Goal: Information Seeking & Learning: Learn about a topic

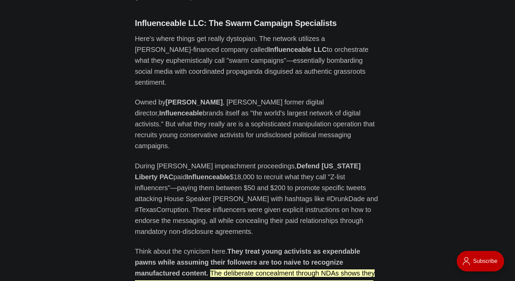
scroll to position [1735, 0]
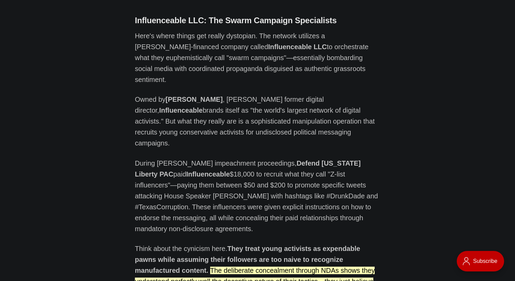
click at [215, 157] on p "During [PERSON_NAME] impeachment proceedings, Defend [US_STATE] Liberty PAC pai…" at bounding box center [257, 195] width 245 height 76
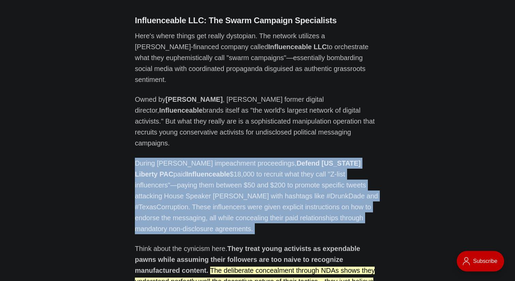
click at [215, 157] on p "During [PERSON_NAME] impeachment proceedings, Defend [US_STATE] Liberty PAC pai…" at bounding box center [257, 195] width 245 height 76
click at [218, 157] on p "During [PERSON_NAME] impeachment proceedings, Defend [US_STATE] Liberty PAC pai…" at bounding box center [257, 195] width 245 height 76
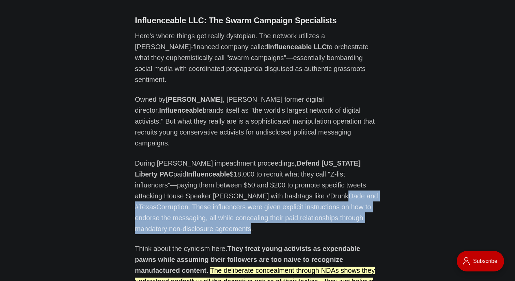
drag, startPoint x: 237, startPoint y: 138, endPoint x: 236, endPoint y: 105, distance: 32.7
click at [236, 157] on p "During [PERSON_NAME] impeachment proceedings, Defend [US_STATE] Liberty PAC pai…" at bounding box center [257, 195] width 245 height 76
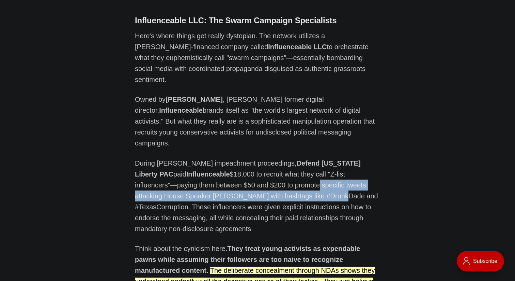
drag, startPoint x: 238, startPoint y: 95, endPoint x: 237, endPoint y: 105, distance: 10.6
click at [237, 157] on p "During [PERSON_NAME] impeachment proceedings, Defend [US_STATE] Liberty PAC pai…" at bounding box center [257, 195] width 245 height 76
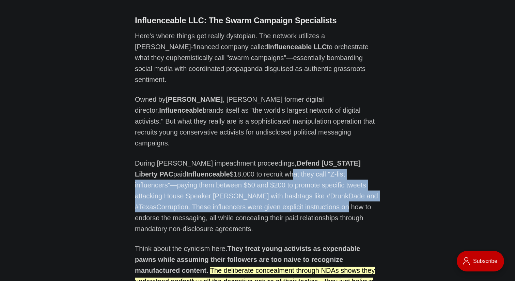
drag, startPoint x: 239, startPoint y: 124, endPoint x: 238, endPoint y: 90, distance: 33.8
click at [238, 157] on p "During [PERSON_NAME] impeachment proceedings, Defend [US_STATE] Liberty PAC pai…" at bounding box center [257, 195] width 245 height 76
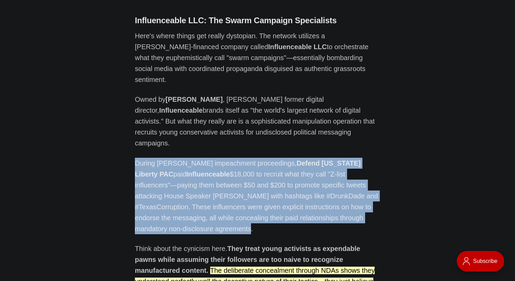
drag, startPoint x: 238, startPoint y: 142, endPoint x: 106, endPoint y: 73, distance: 149.7
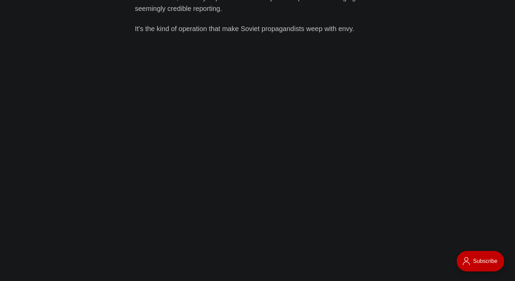
scroll to position [2531, 0]
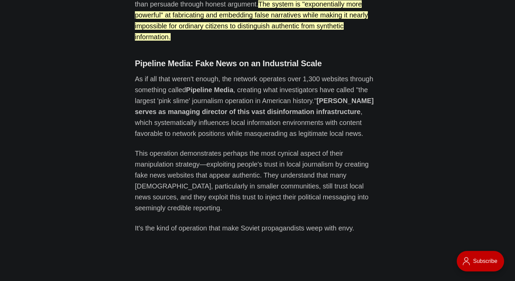
click at [186, 222] on p "It's the kind of operation that make Soviet propagandists weep with envy." at bounding box center [257, 227] width 245 height 11
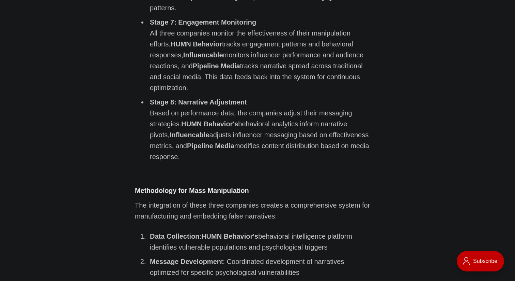
scroll to position [3779, 0]
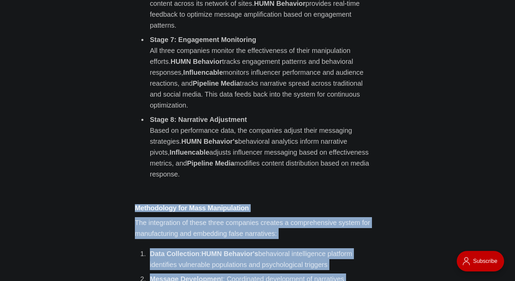
drag, startPoint x: 204, startPoint y: 66, endPoint x: 269, endPoint y: 246, distance: 191.7
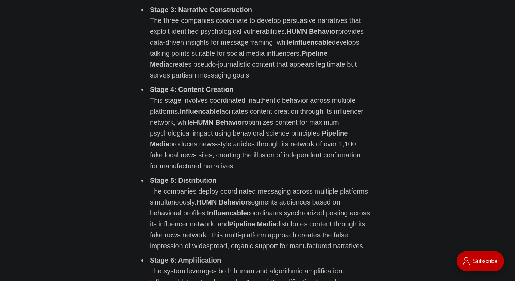
scroll to position [3479, 0]
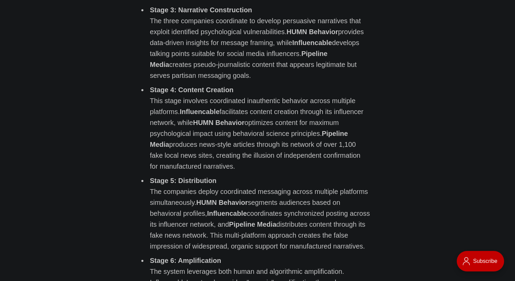
drag, startPoint x: 229, startPoint y: 194, endPoint x: 251, endPoint y: 203, distance: 23.8
click at [252, 204] on ul "Stage 1: Intelligence Gathering HUMN Behavior LLC , founded by Cambridge Analyt…" at bounding box center [257, 113] width 245 height 755
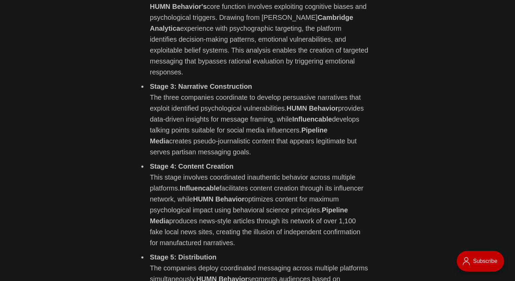
scroll to position [3399, 0]
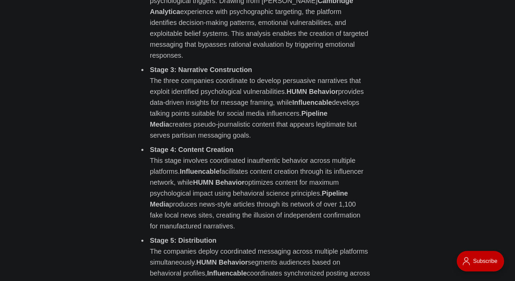
scroll to position [3420, 0]
click at [220, 268] on strong "Influencable" at bounding box center [227, 271] width 40 height 7
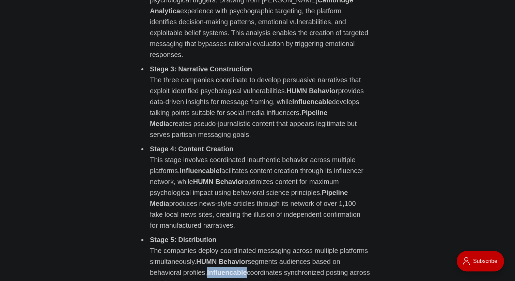
click at [220, 268] on strong "Influencable" at bounding box center [227, 271] width 40 height 7
click at [237, 268] on strong "Influencable" at bounding box center [227, 271] width 40 height 7
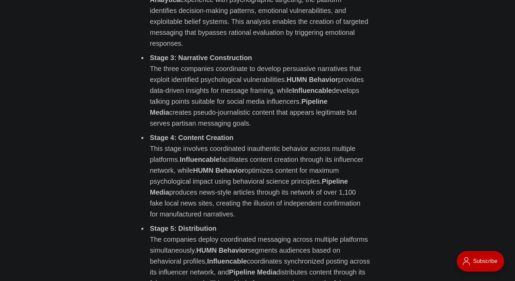
click at [256, 223] on p "Stage 5: Distribution The companies deploy coordinated messaging across multipl…" at bounding box center [260, 261] width 220 height 76
click at [253, 223] on p "Stage 5: Distribution The companies deploy coordinated messaging across multipl…" at bounding box center [260, 261] width 220 height 76
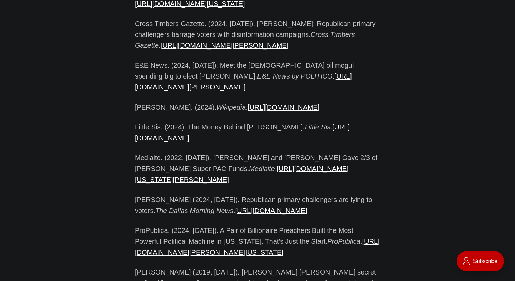
scroll to position [4943, 0]
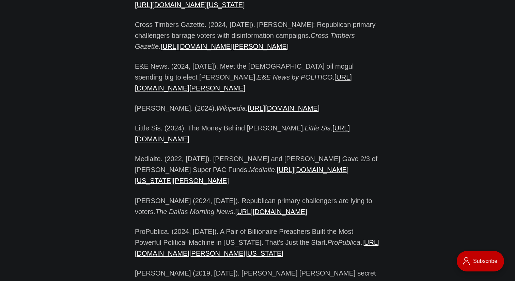
click at [258, 226] on p "ProPublica. (2024, [DATE]). A Pair of Billionaire Preachers Built the Most Powe…" at bounding box center [257, 242] width 245 height 33
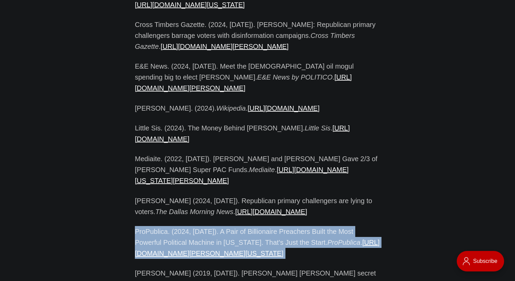
click at [258, 226] on p "ProPublica. (2024, [DATE]). A Pair of Billionaire Preachers Built the Most Powe…" at bounding box center [257, 242] width 245 height 33
click at [267, 226] on p "ProPublica. (2024, [DATE]). A Pair of Billionaire Preachers Built the Most Powe…" at bounding box center [257, 242] width 245 height 33
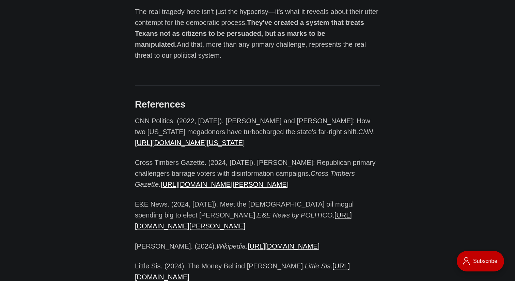
scroll to position [4801, 0]
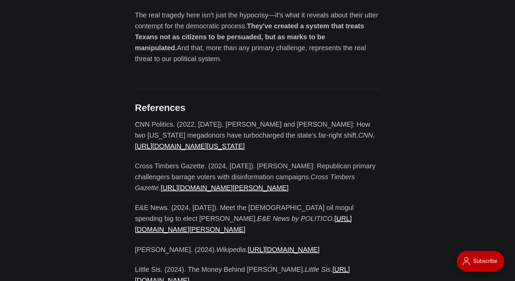
click at [273, 265] on link "[URL][DOMAIN_NAME]" at bounding box center [242, 274] width 215 height 18
click at [291, 263] on p "Little Sis. (2024). The Money Behind [PERSON_NAME]. Little Sis . [URL][DOMAIN_N…" at bounding box center [257, 274] width 245 height 22
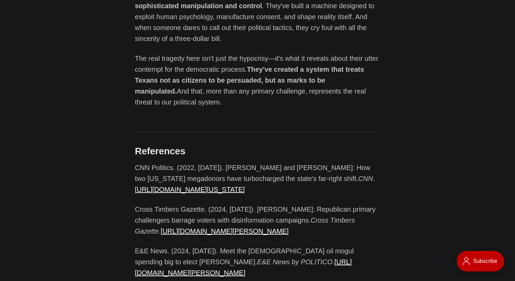
scroll to position [4758, 0]
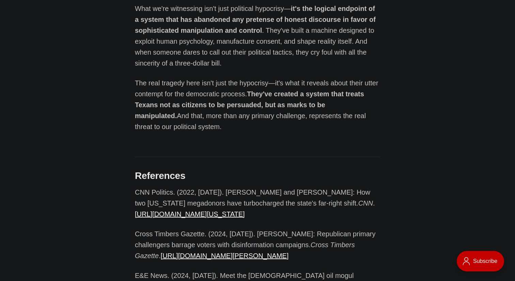
click at [241, 228] on p "Cross Timbers Gazette. (2024, [DATE]). [PERSON_NAME]: Republican primary challe…" at bounding box center [257, 244] width 245 height 33
click at [252, 252] on link "[URL][DOMAIN_NAME][PERSON_NAME]" at bounding box center [225, 255] width 128 height 7
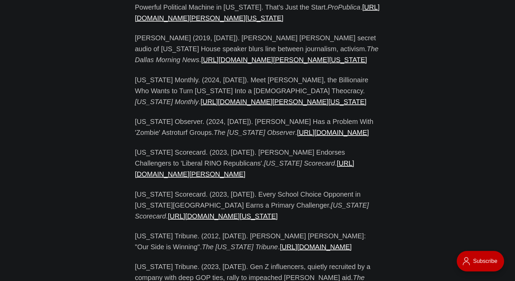
scroll to position [5183, 0]
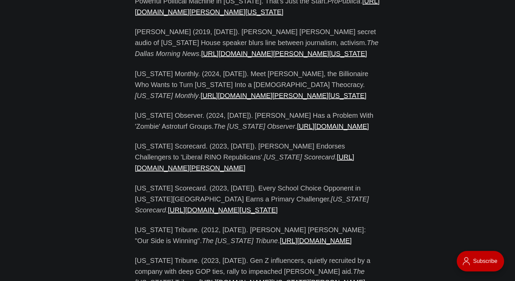
click at [297, 122] on link "[URL][DOMAIN_NAME]" at bounding box center [333, 125] width 72 height 7
click at [278, 110] on p "[US_STATE] Observer. (2024, [DATE]). [PERSON_NAME] Has a Problem With 'Zombie' …" at bounding box center [257, 121] width 245 height 22
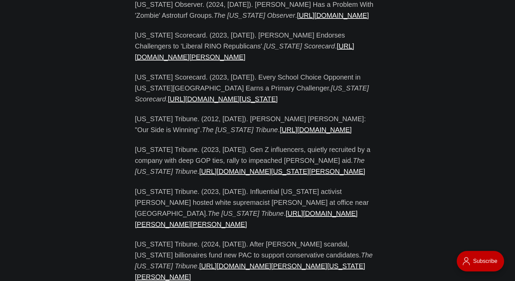
scroll to position [5302, 0]
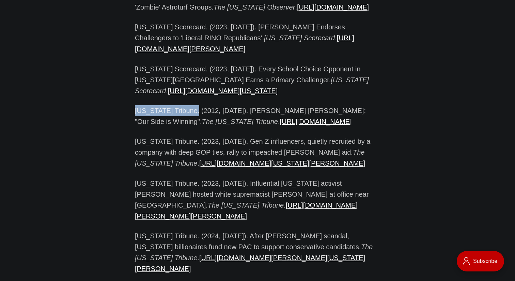
drag, startPoint x: 125, startPoint y: 66, endPoint x: 194, endPoint y: 72, distance: 68.4
click at [194, 105] on p "[US_STATE] Tribune. (2012, [DATE]). [PERSON_NAME] [PERSON_NAME]: "Our Side is W…" at bounding box center [257, 116] width 245 height 22
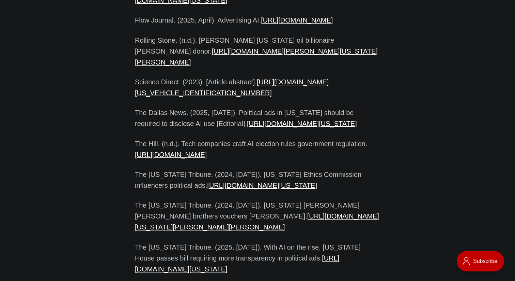
scroll to position [5696, 0]
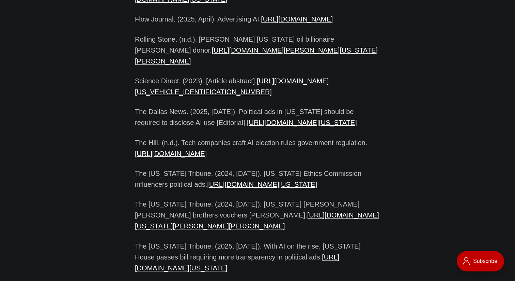
click at [261, 20] on link "[URL][DOMAIN_NAME]" at bounding box center [297, 18] width 72 height 7
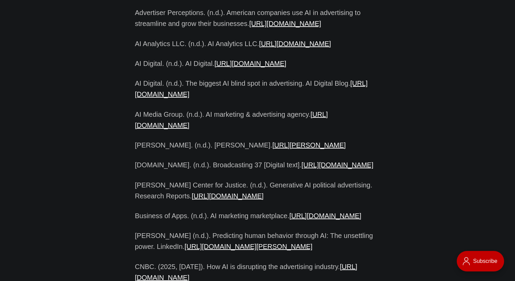
scroll to position [6014, 0]
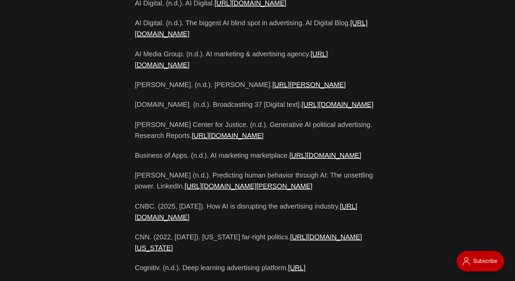
scroll to position [6077, 0]
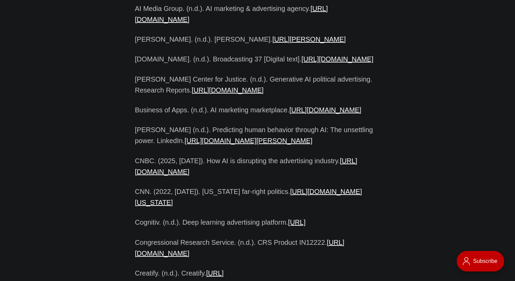
scroll to position [6118, 0]
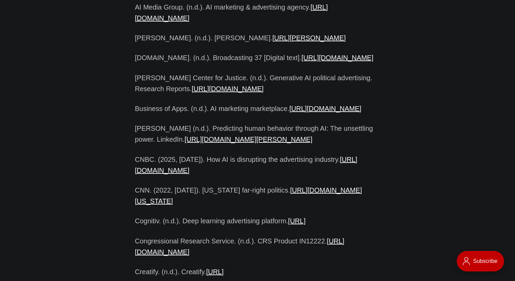
click at [261, 24] on p "AI Media Group. (n.d.). AI marketing & advertising agency. [URL][DOMAIN_NAME]" at bounding box center [257, 13] width 245 height 22
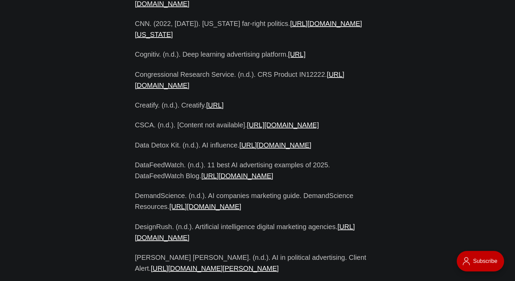
scroll to position [6280, 0]
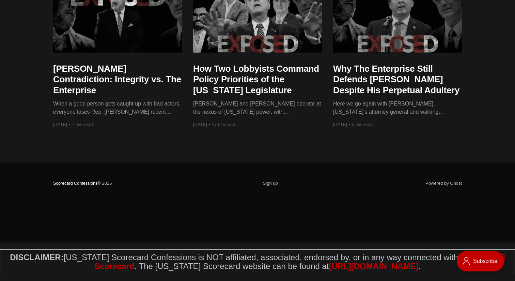
scroll to position [8290, 0]
